Goal: Task Accomplishment & Management: Use online tool/utility

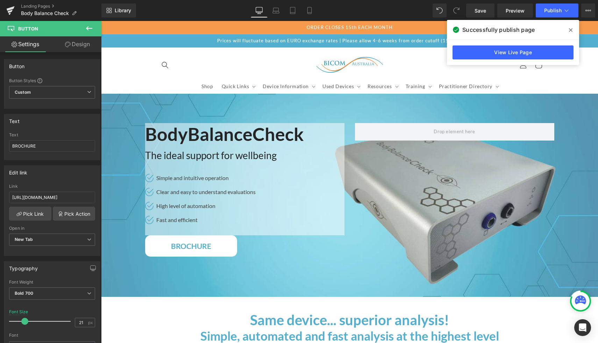
click at [87, 30] on icon at bounding box center [89, 28] width 8 height 8
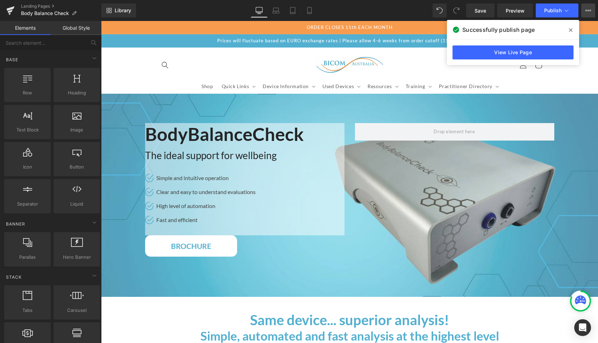
click at [586, 10] on icon at bounding box center [588, 11] width 6 height 6
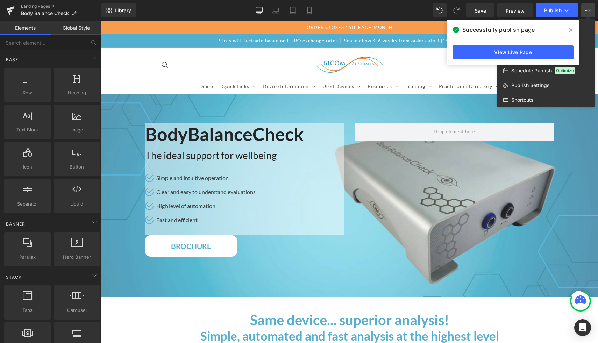
click at [572, 28] on span at bounding box center [570, 29] width 11 height 11
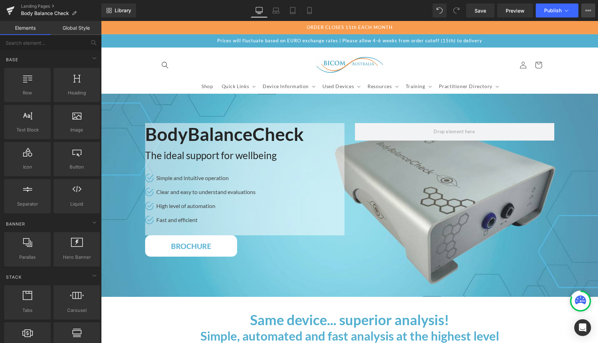
click at [584, 14] on button "View Live Page View with current Template Save Template to Library Schedule Pub…" at bounding box center [588, 10] width 14 height 14
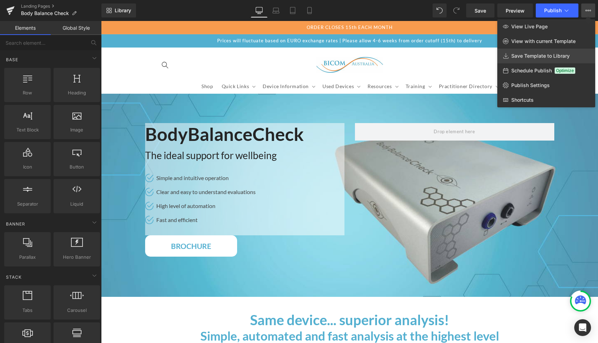
click at [543, 57] on span "Save Template to Library" at bounding box center [540, 56] width 58 height 6
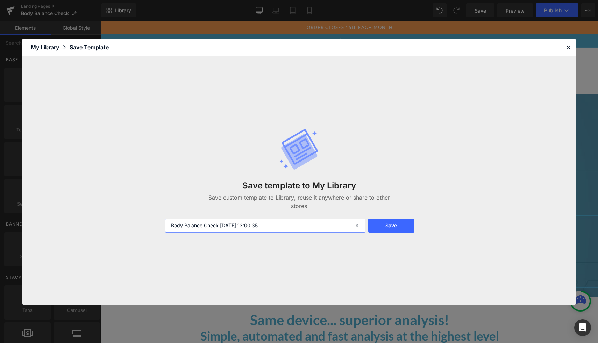
click at [310, 218] on input "Body Balance Check [DATE] 13:00:35" at bounding box center [265, 225] width 200 height 14
click at [401, 223] on button "Save" at bounding box center [391, 225] width 46 height 14
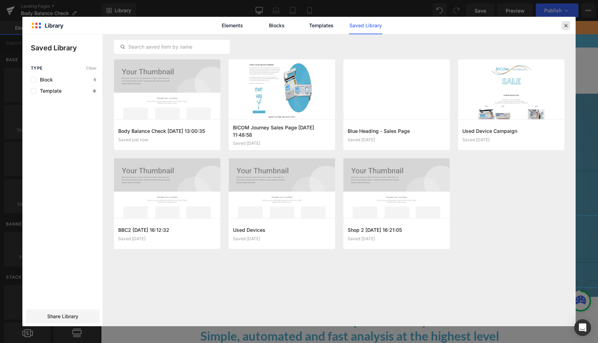
click at [567, 23] on icon at bounding box center [565, 25] width 6 height 6
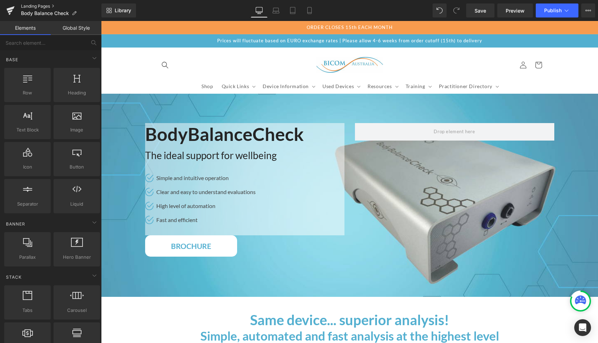
click at [37, 5] on link "Landing Pages" at bounding box center [61, 6] width 80 height 6
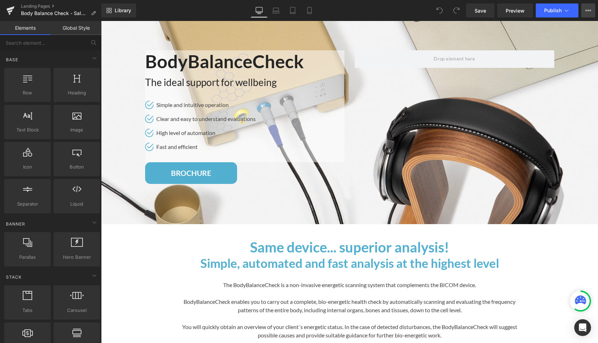
click at [590, 15] on button "View Live Page View with current Template Save Template to Library Schedule Pub…" at bounding box center [588, 10] width 14 height 14
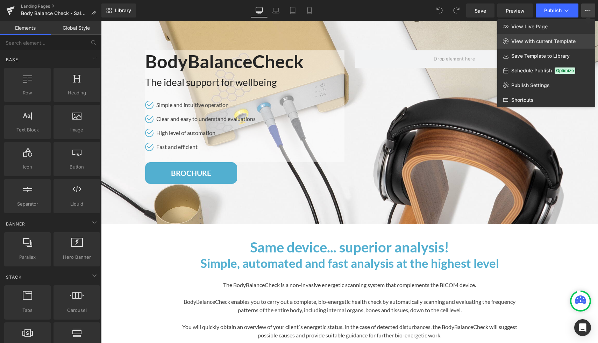
click at [559, 42] on span "View with current Template" at bounding box center [543, 41] width 64 height 6
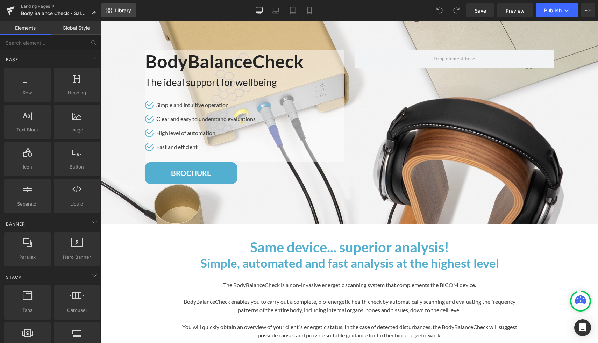
click at [120, 16] on link "Library" at bounding box center [118, 10] width 35 height 14
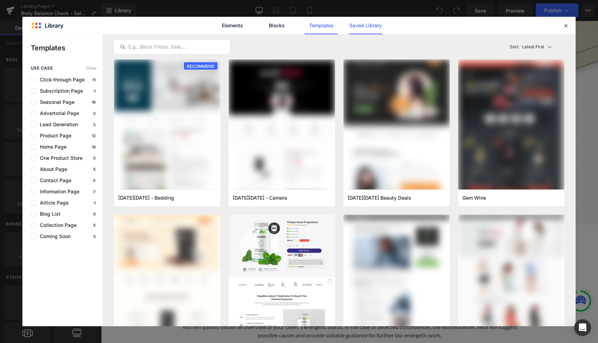
click at [380, 21] on link "Saved Library" at bounding box center [365, 25] width 33 height 17
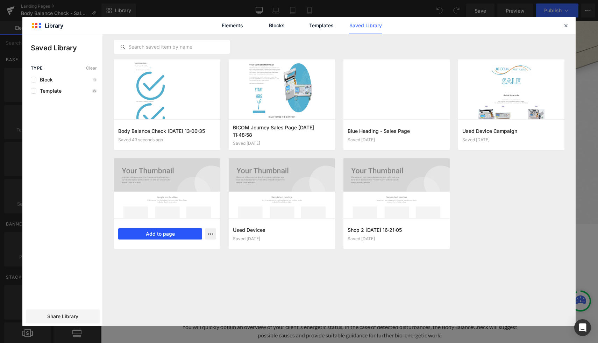
click at [149, 233] on button "Add to page" at bounding box center [160, 233] width 84 height 11
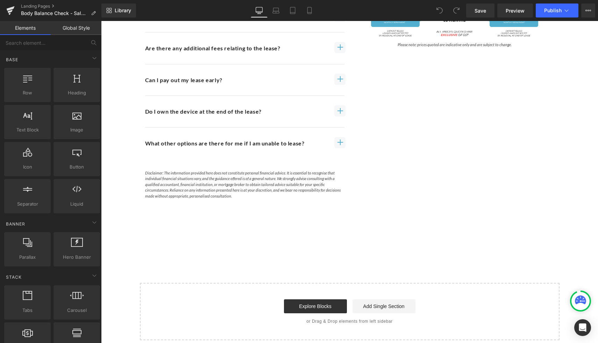
scroll to position [1919, 0]
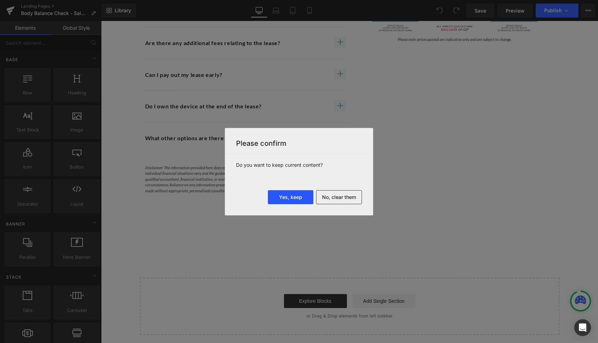
click at [297, 198] on button "Yes, keep" at bounding box center [290, 197] width 45 height 14
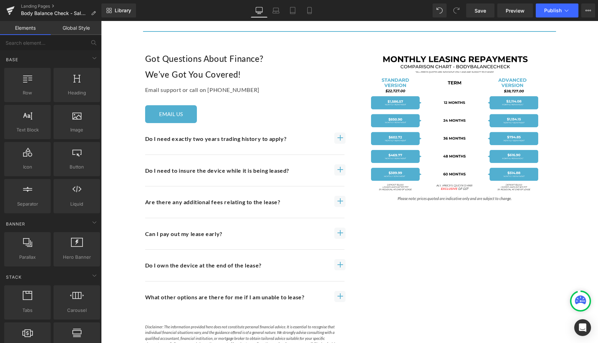
scroll to position [1187, 0]
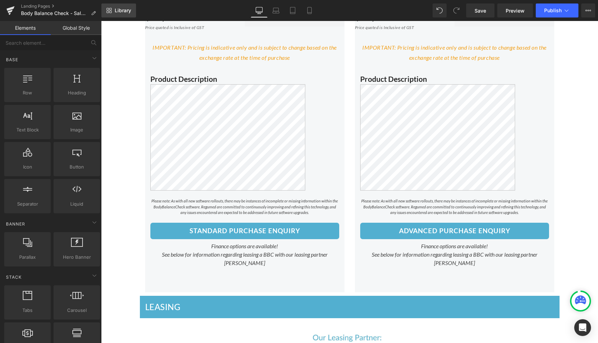
click at [113, 8] on link "Library" at bounding box center [118, 10] width 35 height 14
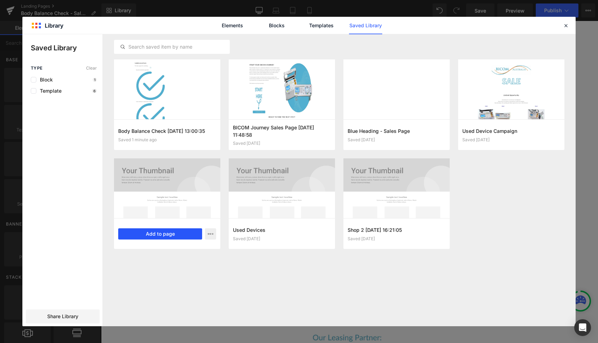
click at [161, 234] on button "Add to page" at bounding box center [160, 233] width 84 height 11
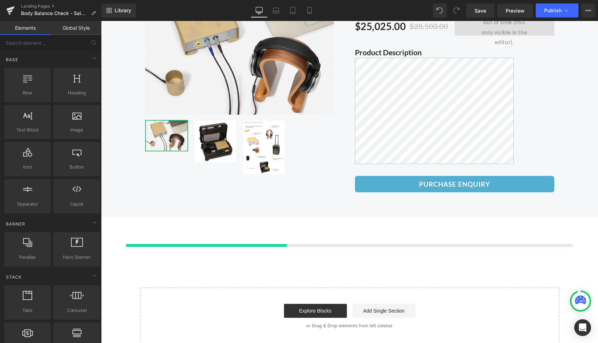
scroll to position [2977, 0]
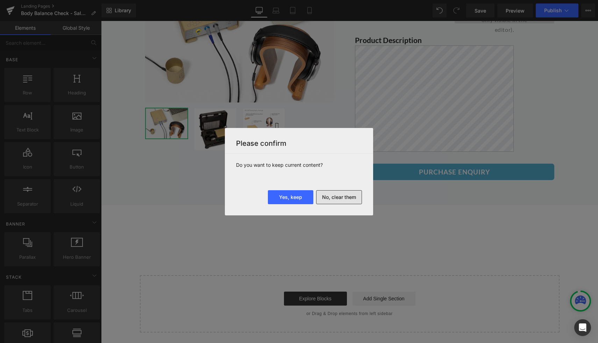
click at [345, 197] on button "No, clear them" at bounding box center [339, 197] width 46 height 14
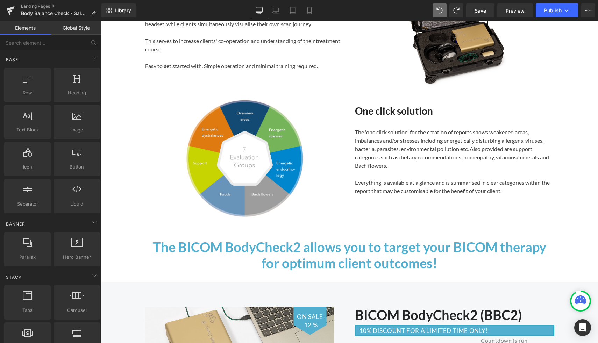
scroll to position [0, 0]
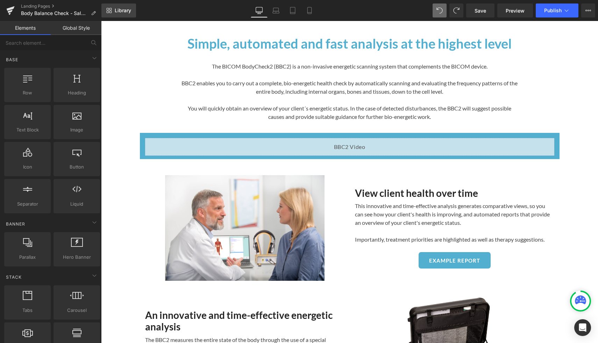
click at [110, 8] on icon at bounding box center [109, 11] width 6 height 6
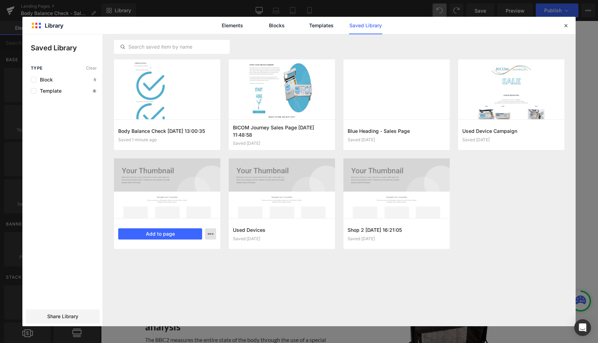
click at [209, 235] on icon "button" at bounding box center [211, 234] width 6 height 6
click at [221, 283] on div at bounding box center [298, 180] width 553 height 292
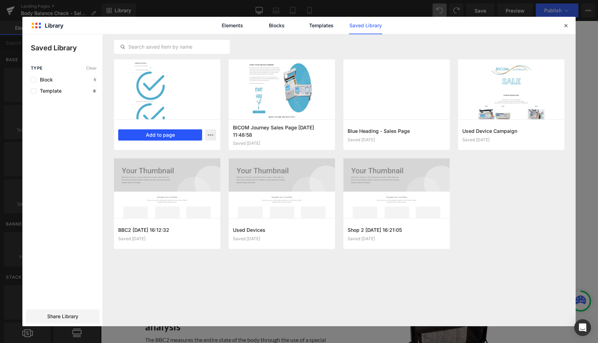
click at [174, 135] on button "Add to page" at bounding box center [160, 134] width 84 height 11
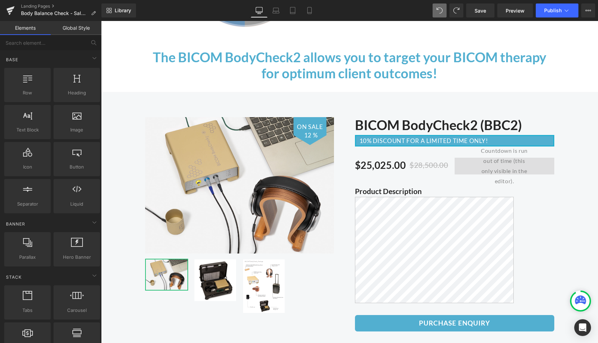
scroll to position [671, 0]
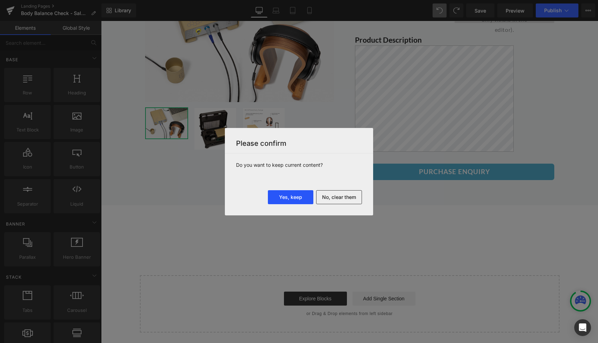
click at [290, 199] on button "Yes, keep" at bounding box center [290, 197] width 45 height 14
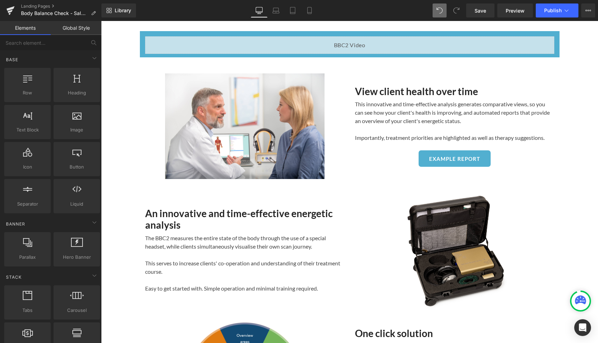
scroll to position [0, 0]
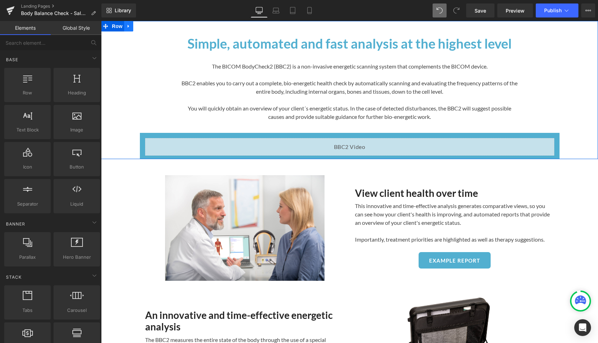
click at [132, 28] on link at bounding box center [128, 26] width 9 height 10
click at [140, 27] on icon at bounding box center [137, 26] width 5 height 5
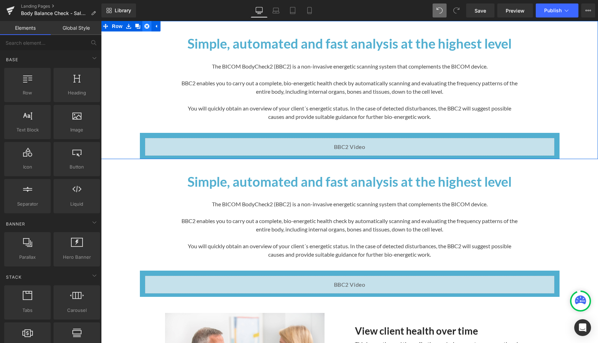
click at [149, 27] on link at bounding box center [146, 26] width 9 height 10
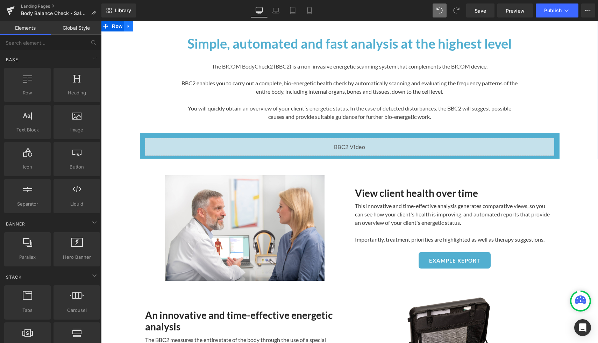
click at [130, 27] on icon at bounding box center [128, 26] width 5 height 5
click at [146, 29] on link at bounding box center [146, 26] width 9 height 10
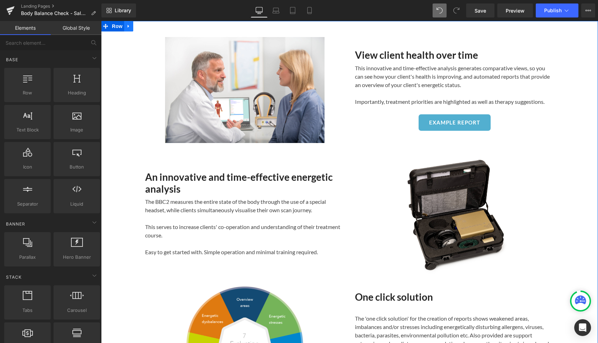
click at [129, 28] on icon at bounding box center [128, 26] width 5 height 5
click at [147, 27] on icon at bounding box center [146, 26] width 5 height 5
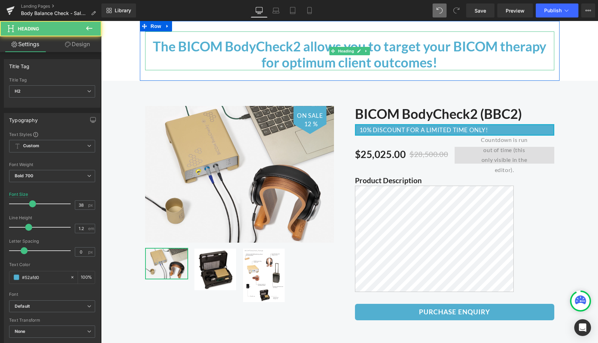
click at [174, 44] on h2 "The BICOM BodyCheck2 allows you to target your BICOM therapy for optimum client…" at bounding box center [349, 54] width 409 height 32
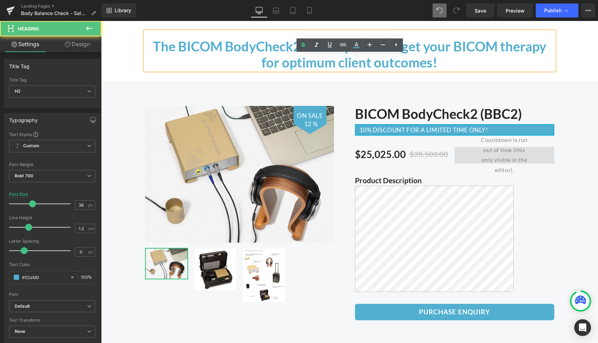
click at [152, 23] on div "The BICOM BodyCheck2 allows you to target your BICOM therapy for optimum client…" at bounding box center [349, 51] width 419 height 60
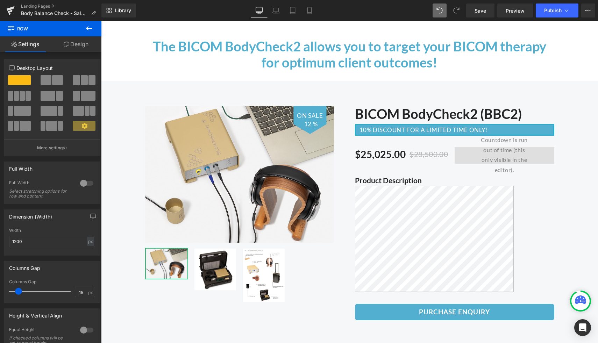
click at [159, 30] on div "The BICOM BodyCheck2 allows you to target your BICOM therapy for optimum client…" at bounding box center [349, 51] width 419 height 60
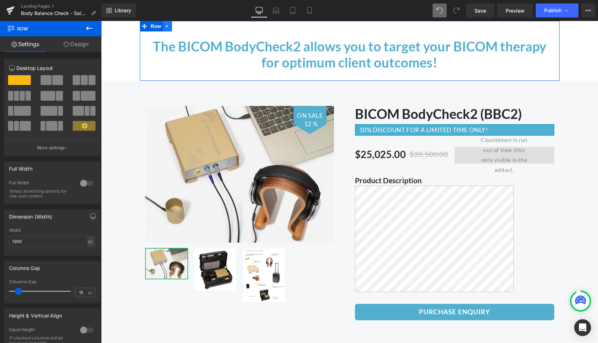
click at [169, 27] on icon at bounding box center [167, 26] width 5 height 5
click at [180, 27] on link at bounding box center [176, 26] width 9 height 10
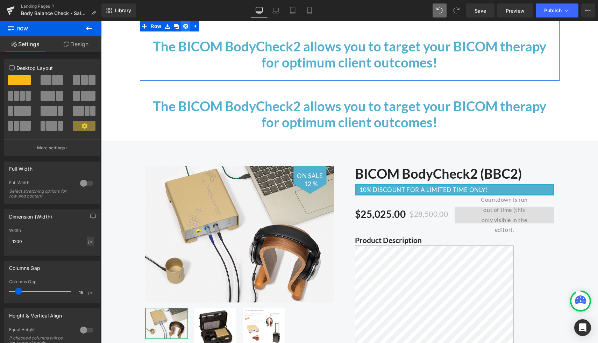
click at [188, 27] on link at bounding box center [185, 26] width 9 height 10
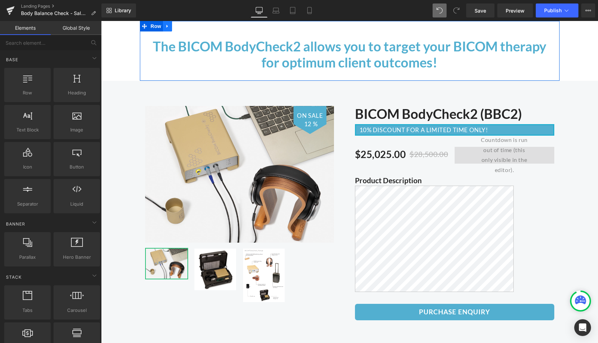
click at [168, 25] on icon at bounding box center [167, 26] width 5 height 5
click at [187, 25] on icon at bounding box center [185, 26] width 5 height 5
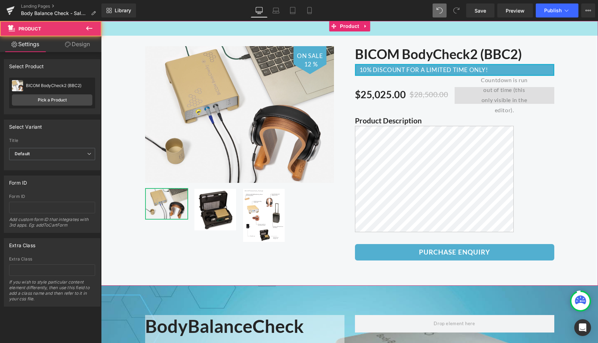
click at [161, 29] on div "42px" at bounding box center [349, 28] width 497 height 15
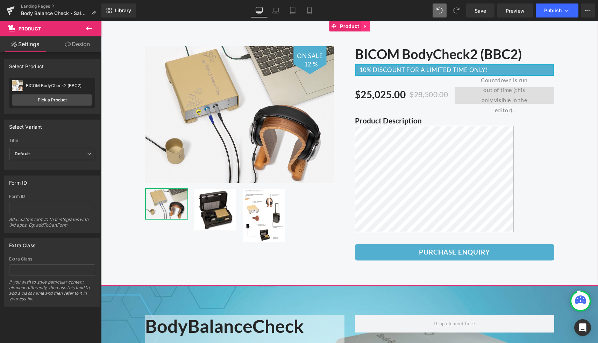
click at [363, 24] on icon at bounding box center [365, 26] width 5 height 5
click at [371, 25] on icon at bounding box center [369, 26] width 5 height 5
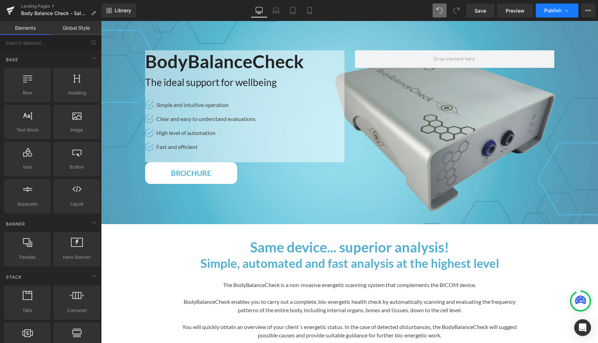
click at [554, 8] on span "Publish" at bounding box center [552, 11] width 17 height 6
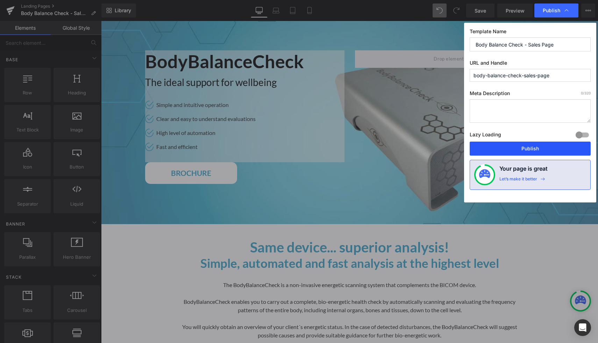
click at [520, 150] on button "Publish" at bounding box center [529, 149] width 121 height 14
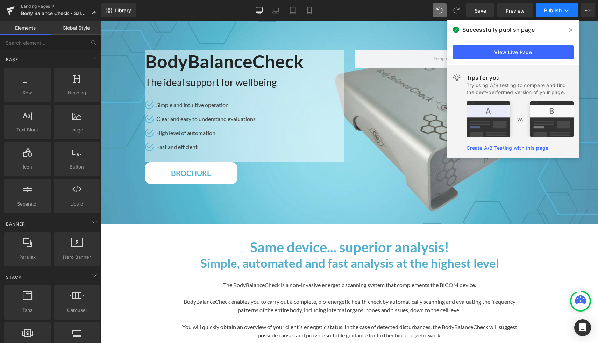
click at [556, 12] on span "Publish" at bounding box center [552, 11] width 17 height 6
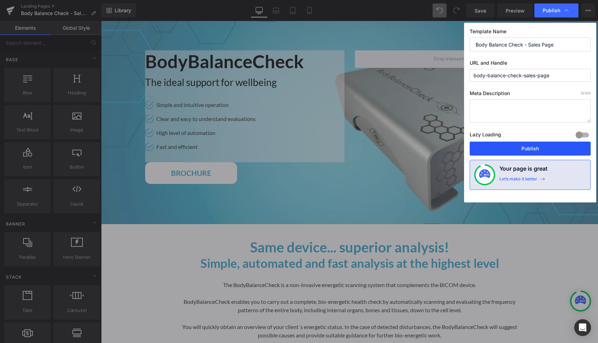
click at [520, 145] on button "Publish" at bounding box center [529, 149] width 121 height 14
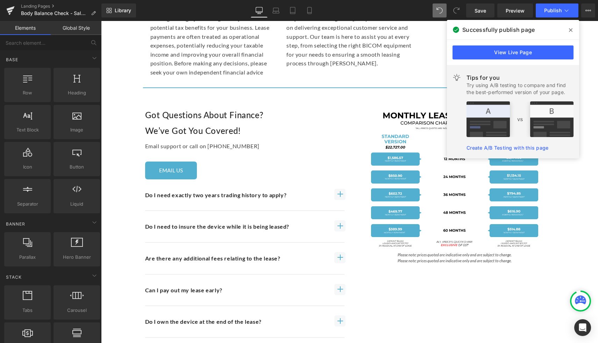
scroll to position [1884, 0]
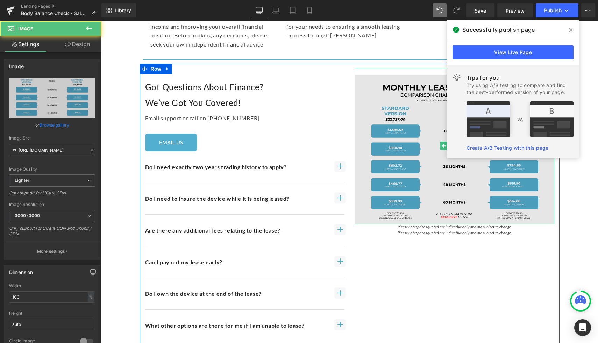
scroll to position [1710, 0]
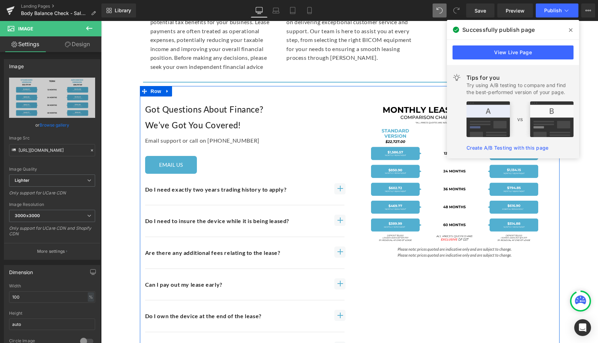
click at [434, 253] on icon at bounding box center [435, 255] width 4 height 4
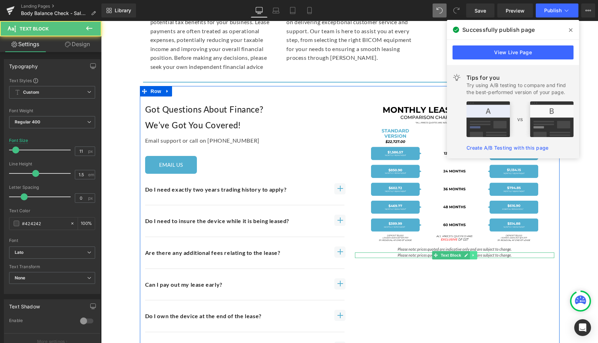
click at [473, 255] on link at bounding box center [472, 255] width 7 height 8
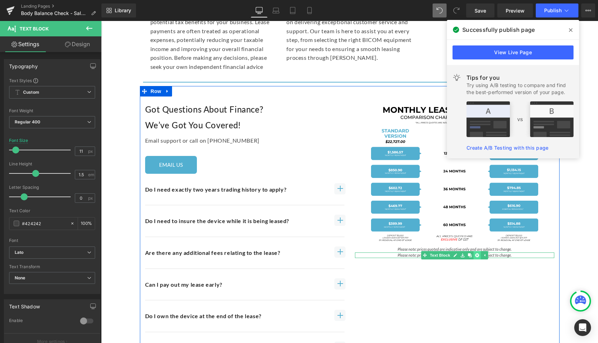
click at [478, 253] on icon at bounding box center [477, 255] width 4 height 4
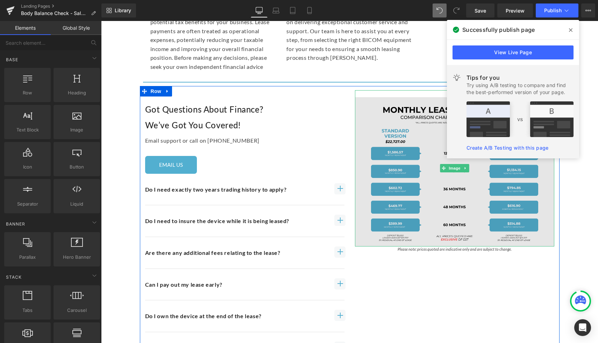
click at [438, 212] on img at bounding box center [454, 168] width 199 height 157
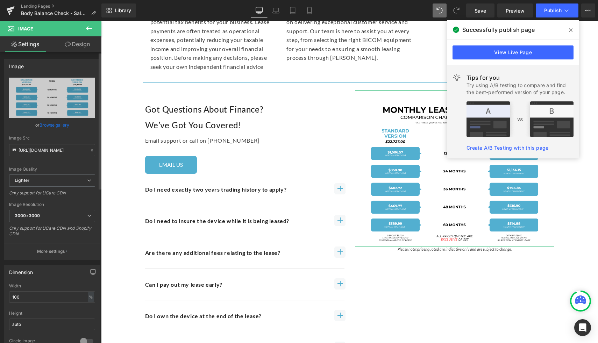
click at [53, 123] on link "Browse gallery" at bounding box center [54, 125] width 30 height 12
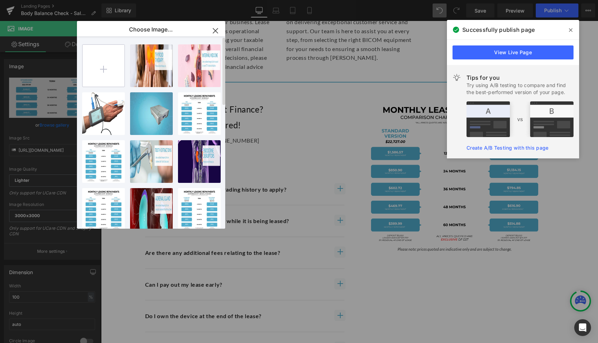
click at [108, 68] on input "file" at bounding box center [103, 66] width 42 height 42
type input "C:\fakepath\BBC Leasing.png"
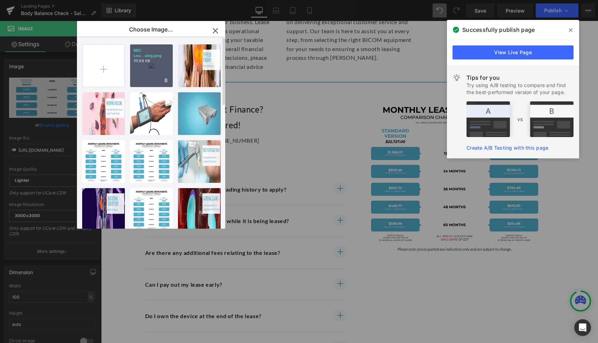
click at [166, 84] on div "BBC Lea...sing.png 111.99 KB" at bounding box center [151, 65] width 43 height 43
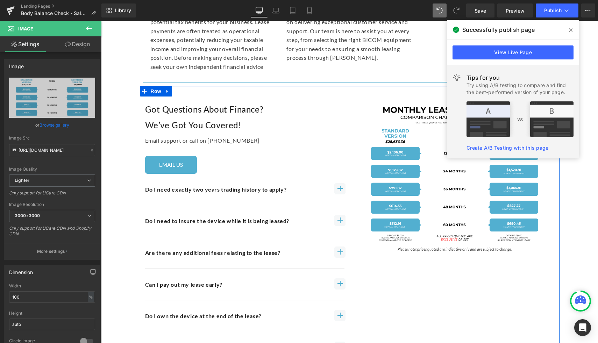
click at [442, 288] on div "Got Questions about finance? We’ve Got You Covered! Heading Email support or ca…" at bounding box center [349, 251] width 419 height 331
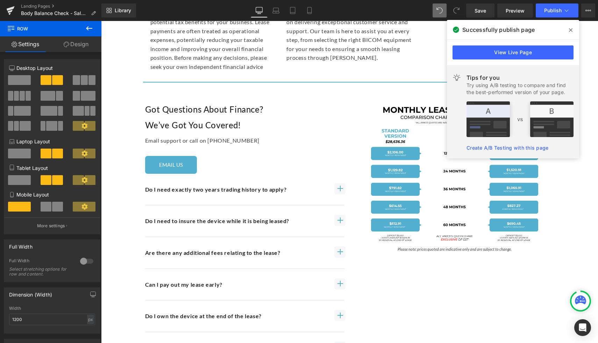
click at [571, 28] on icon at bounding box center [570, 30] width 3 height 6
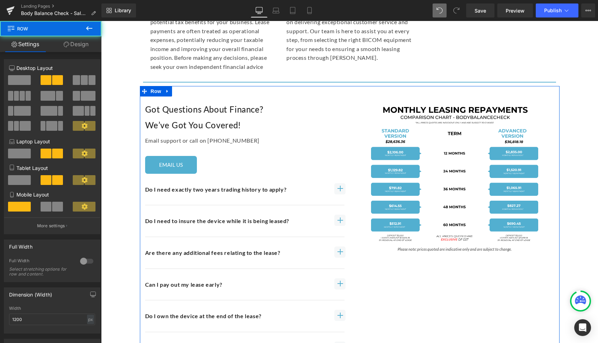
click at [431, 303] on div "Got Questions about finance? We’ve Got You Covered! Heading Email support or ca…" at bounding box center [349, 251] width 419 height 331
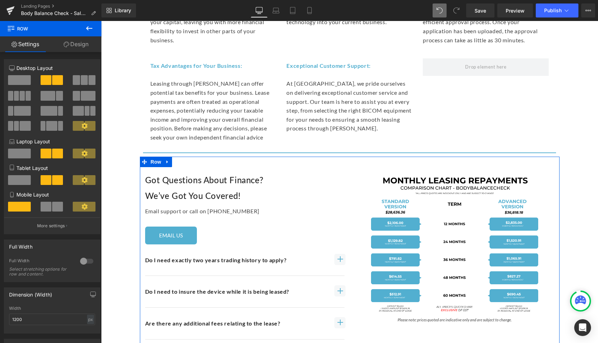
scroll to position [1610, 0]
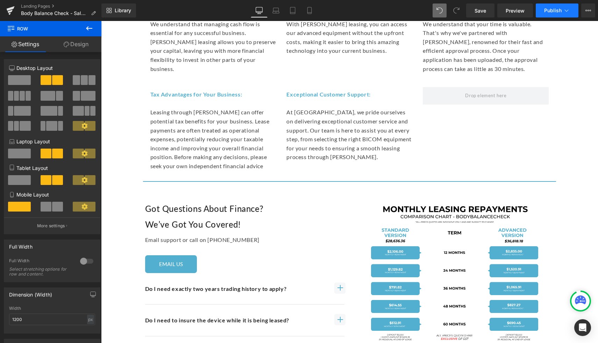
click at [544, 15] on button "Publish" at bounding box center [556, 10] width 43 height 14
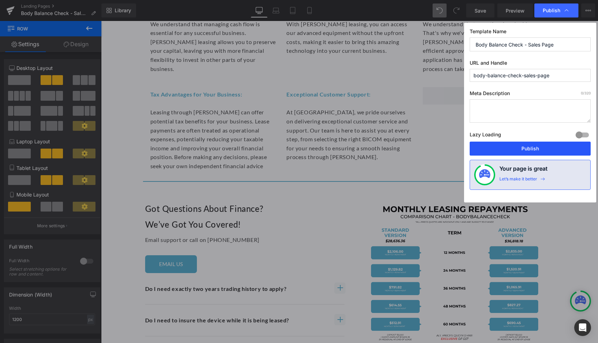
click at [518, 149] on button "Publish" at bounding box center [529, 149] width 121 height 14
